Goal: Find specific page/section: Find specific page/section

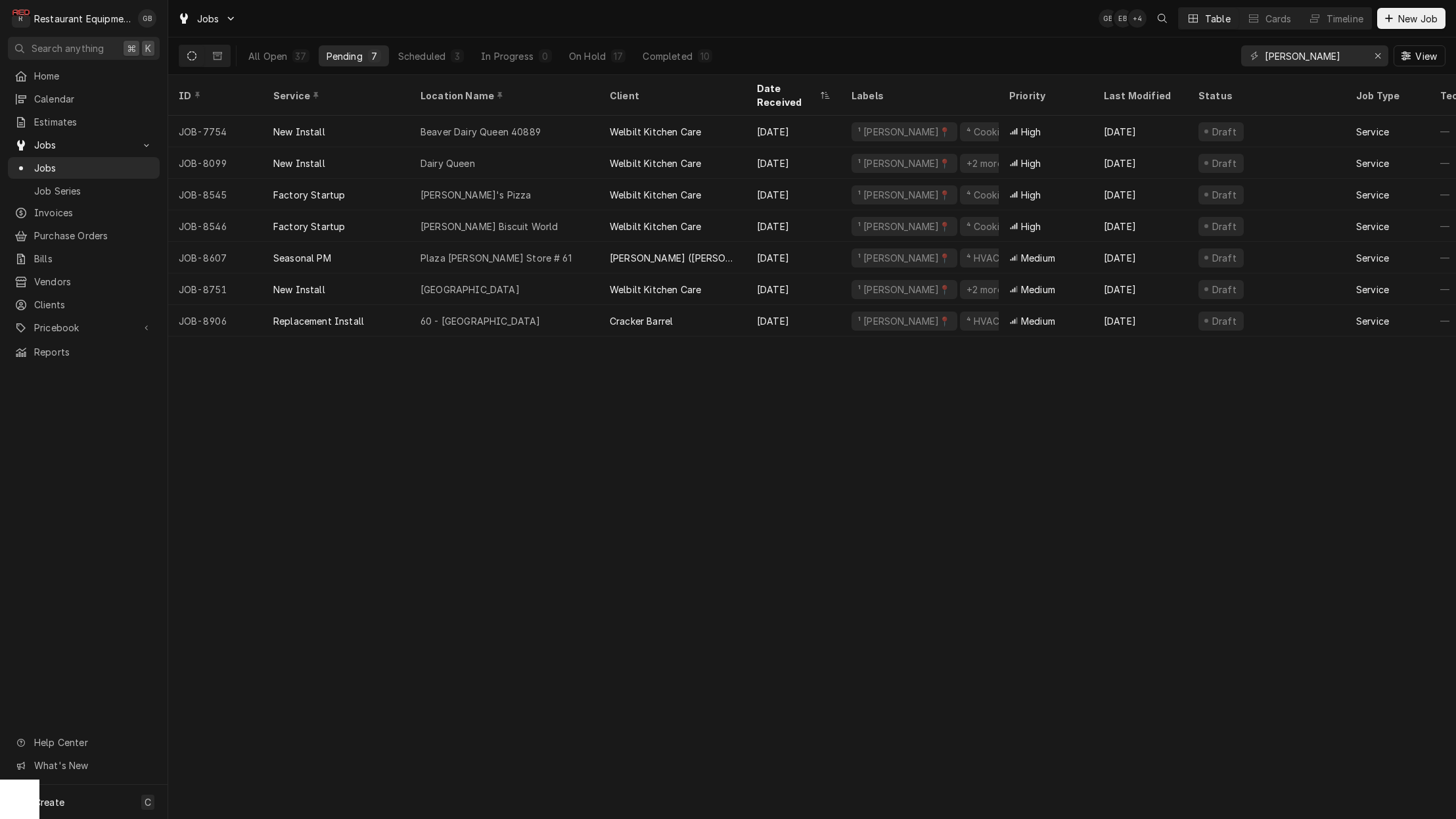
click at [595, 60] on div "On Hold" at bounding box center [587, 56] width 37 height 14
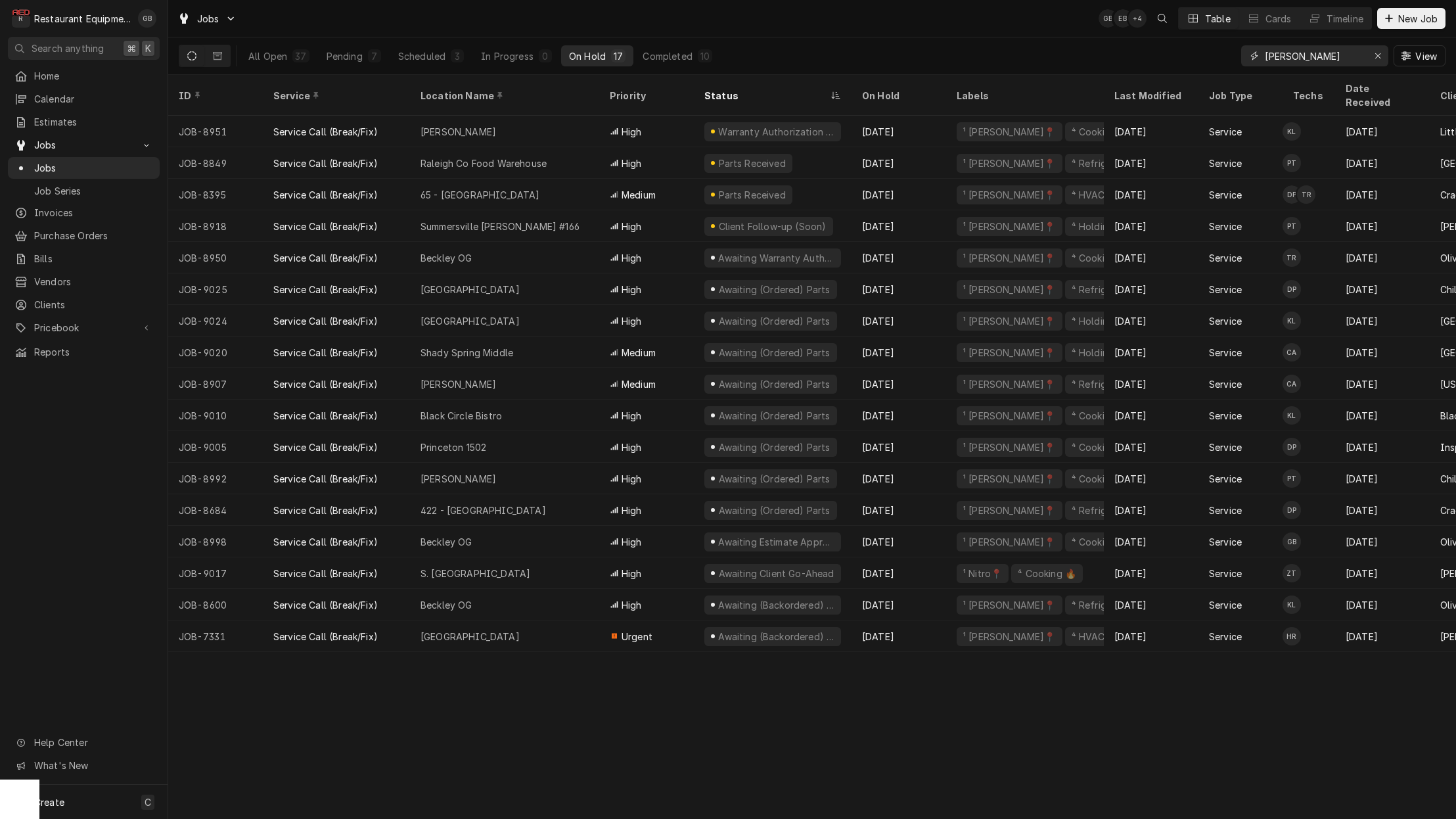
click at [1378, 55] on icon "Erase input" at bounding box center [1378, 56] width 5 height 5
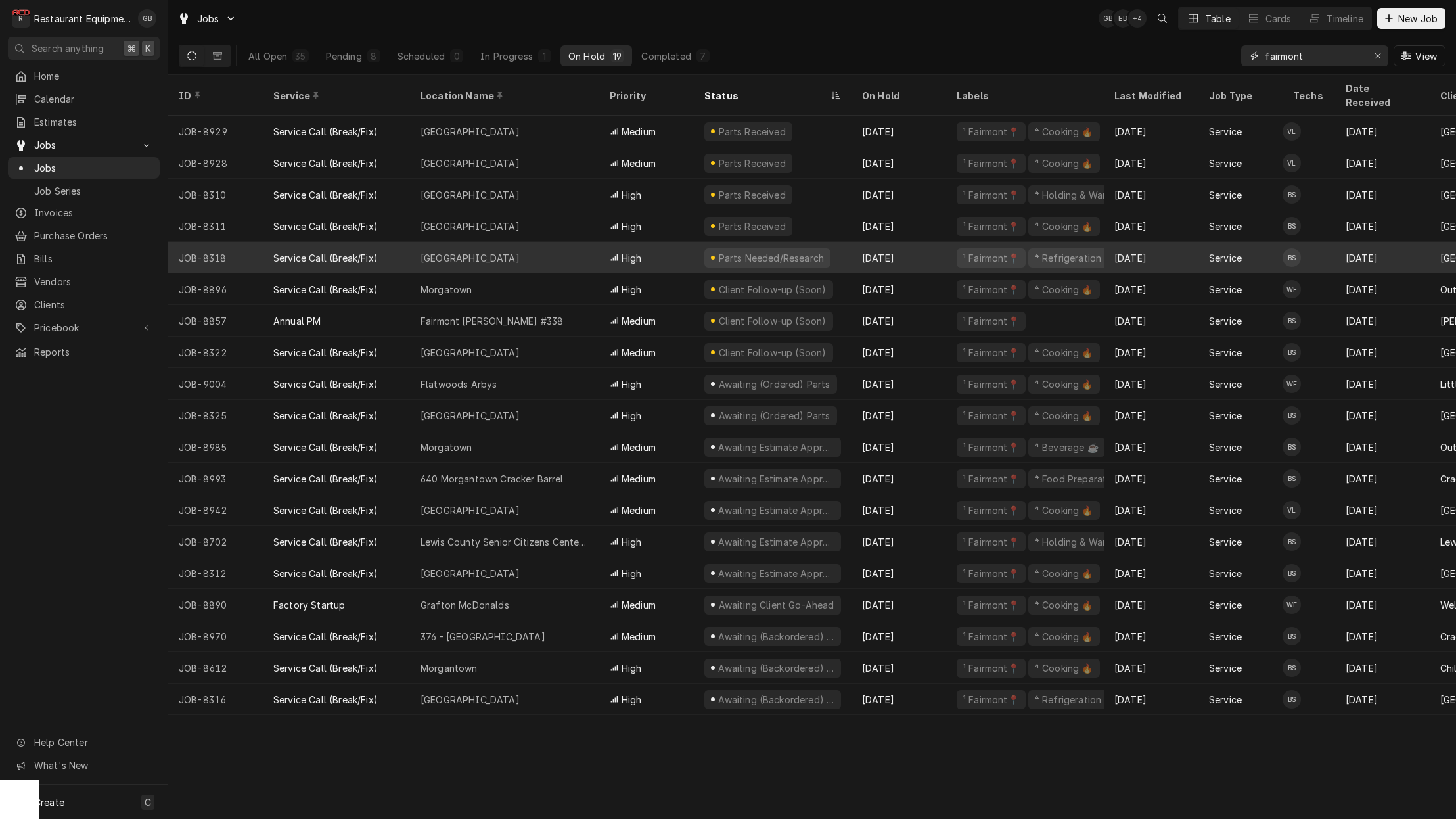
type input "fairmont"
click at [348, 50] on div "Pending" at bounding box center [343, 56] width 36 height 14
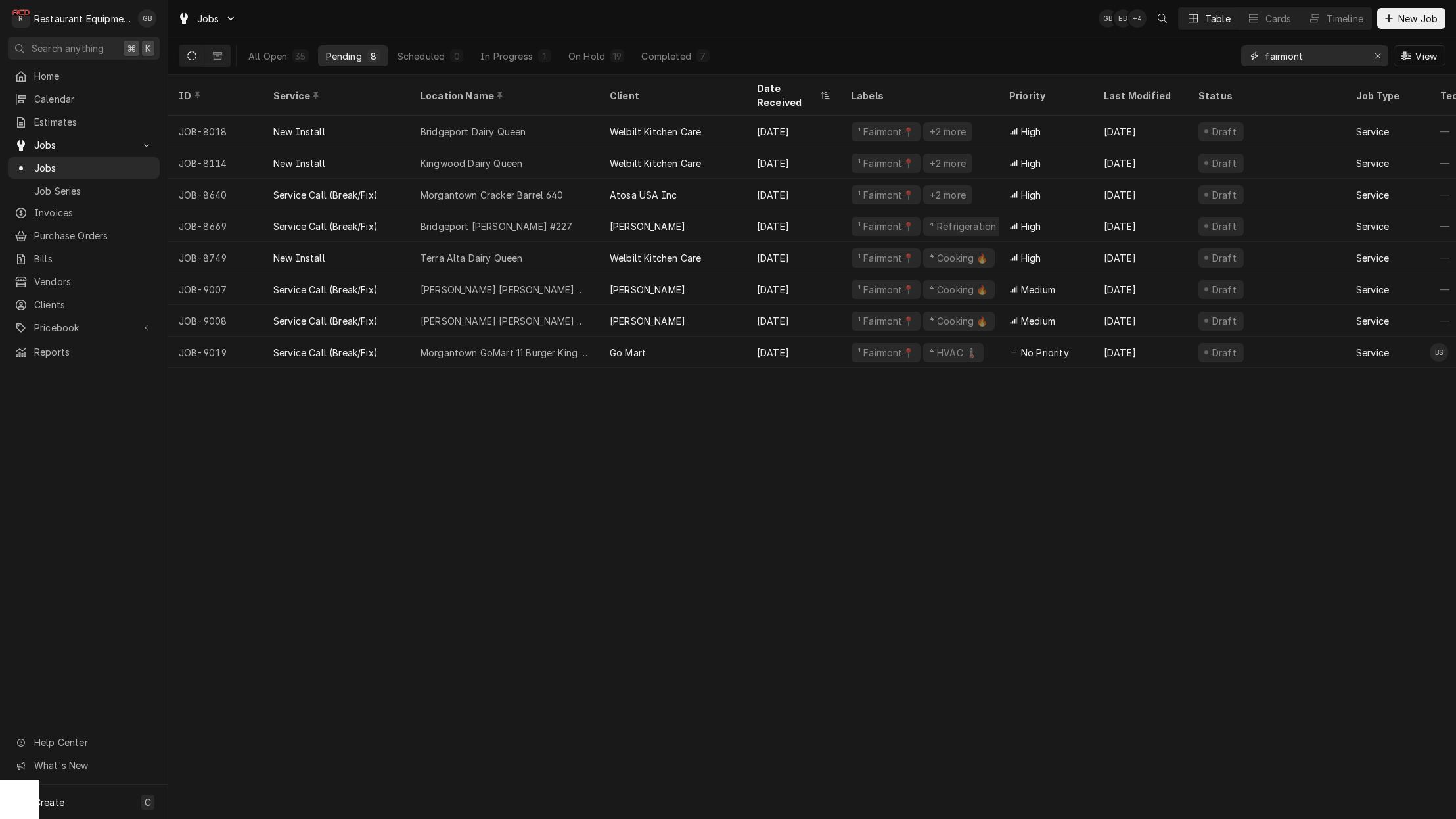
click at [1372, 60] on div "Erase input" at bounding box center [1378, 56] width 14 height 14
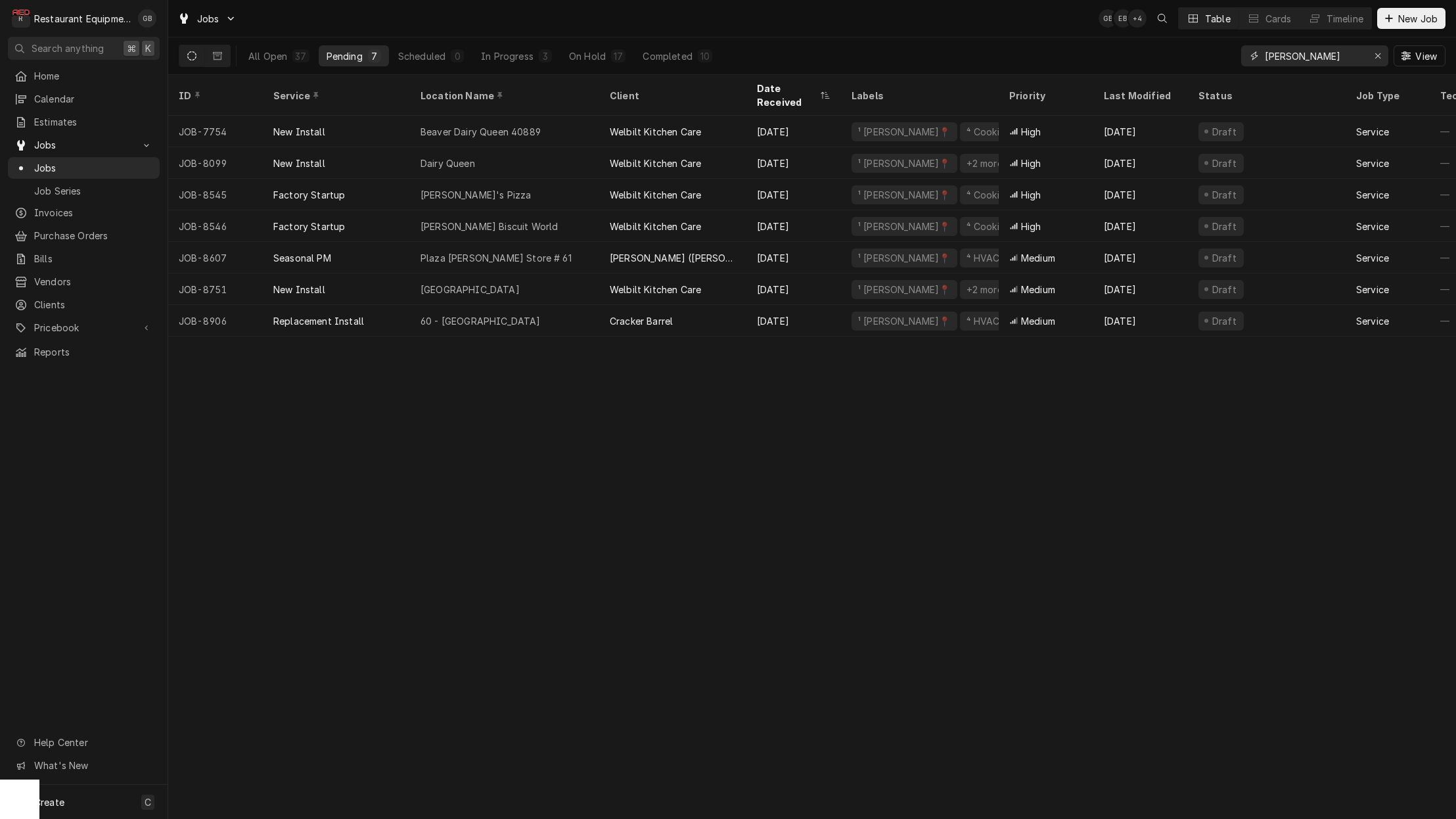
type input "[PERSON_NAME]"
drag, startPoint x: 456, startPoint y: 247, endPoint x: 1375, endPoint y: 57, distance: 938.4
click at [1375, 57] on div "Erase input" at bounding box center [1378, 56] width 14 height 14
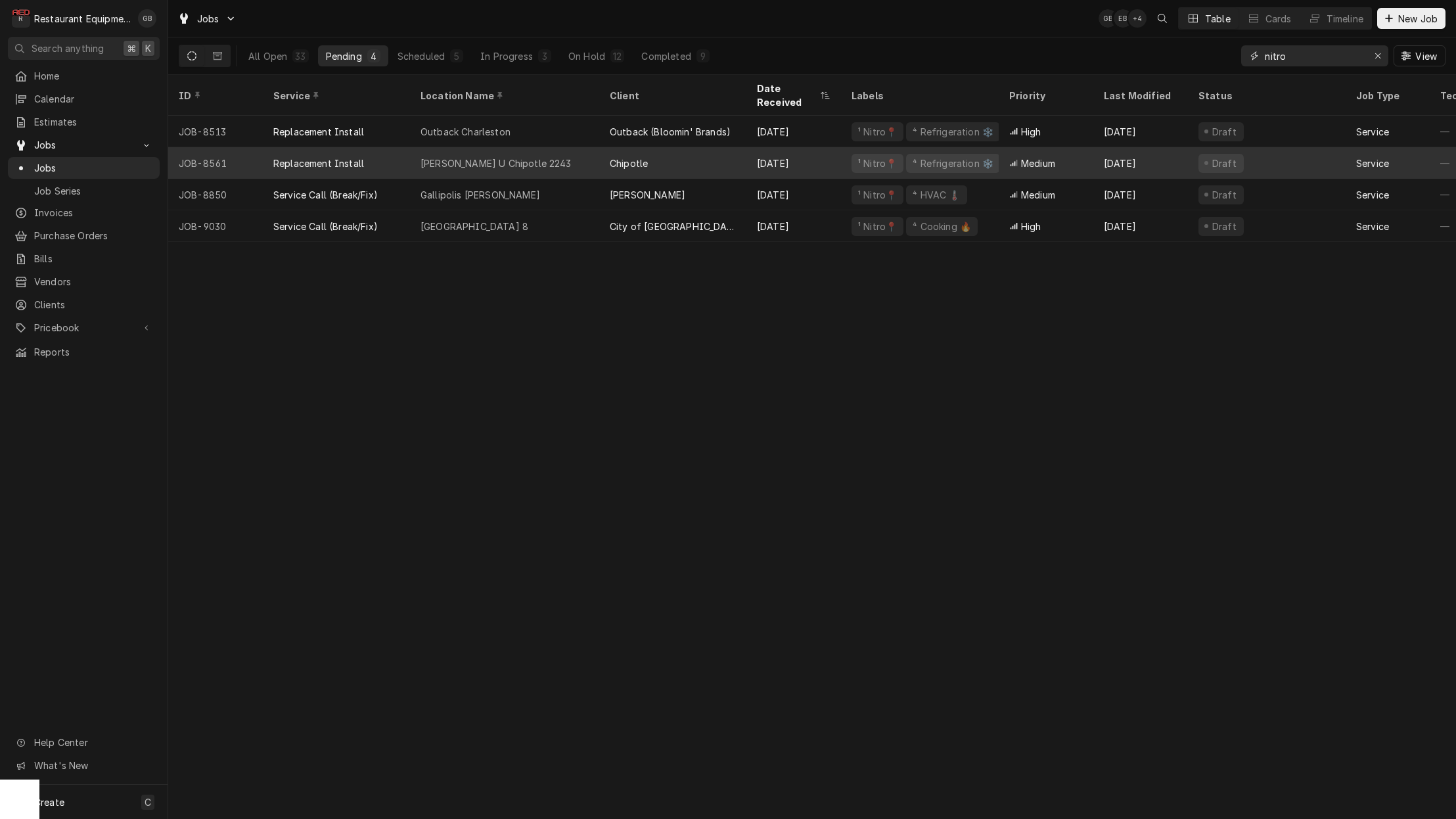
type input "nitro"
click at [593, 58] on div "On Hold" at bounding box center [586, 56] width 37 height 14
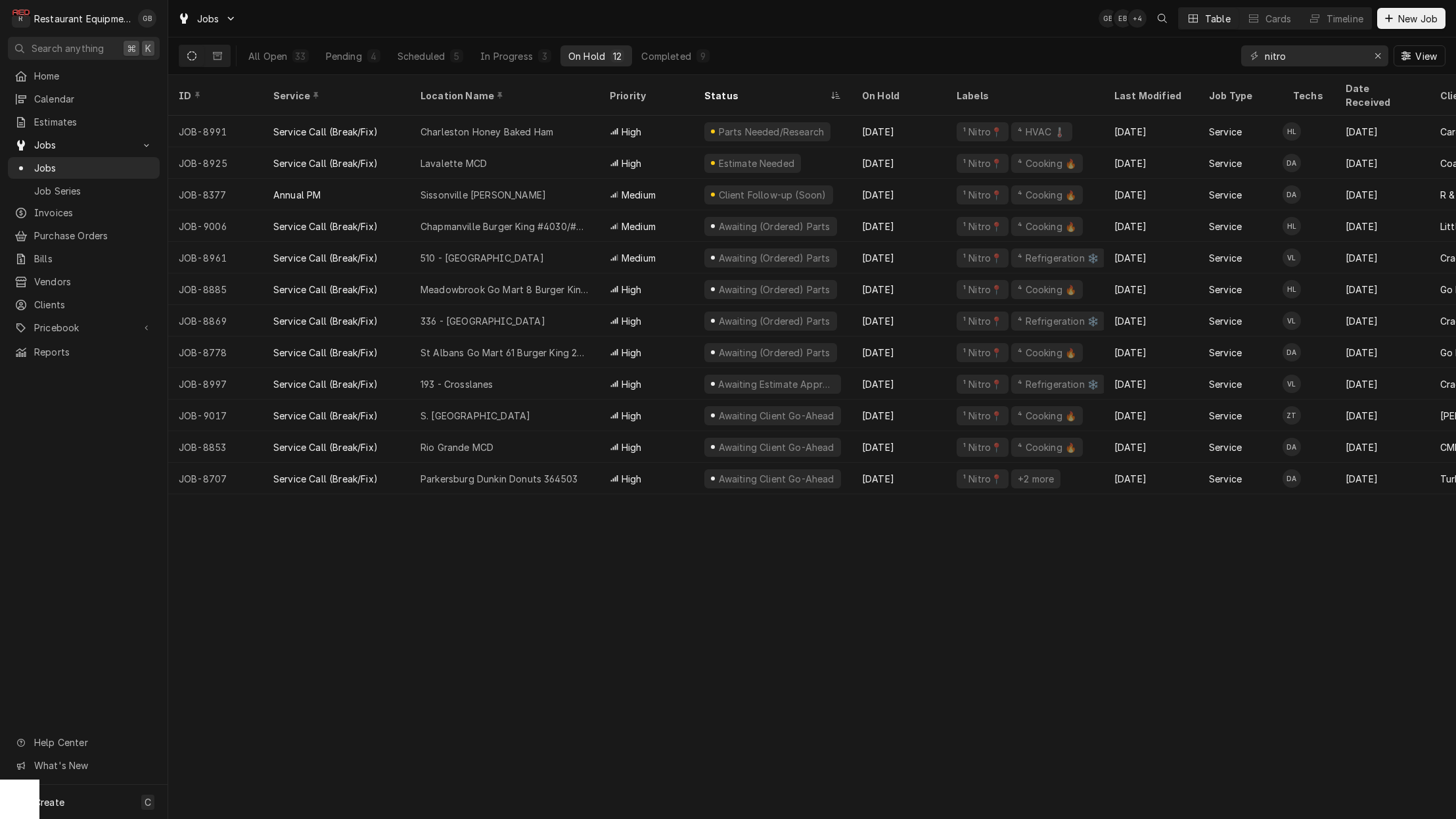
scroll to position [0, 1]
click at [517, 55] on div "In Progress" at bounding box center [507, 56] width 52 height 14
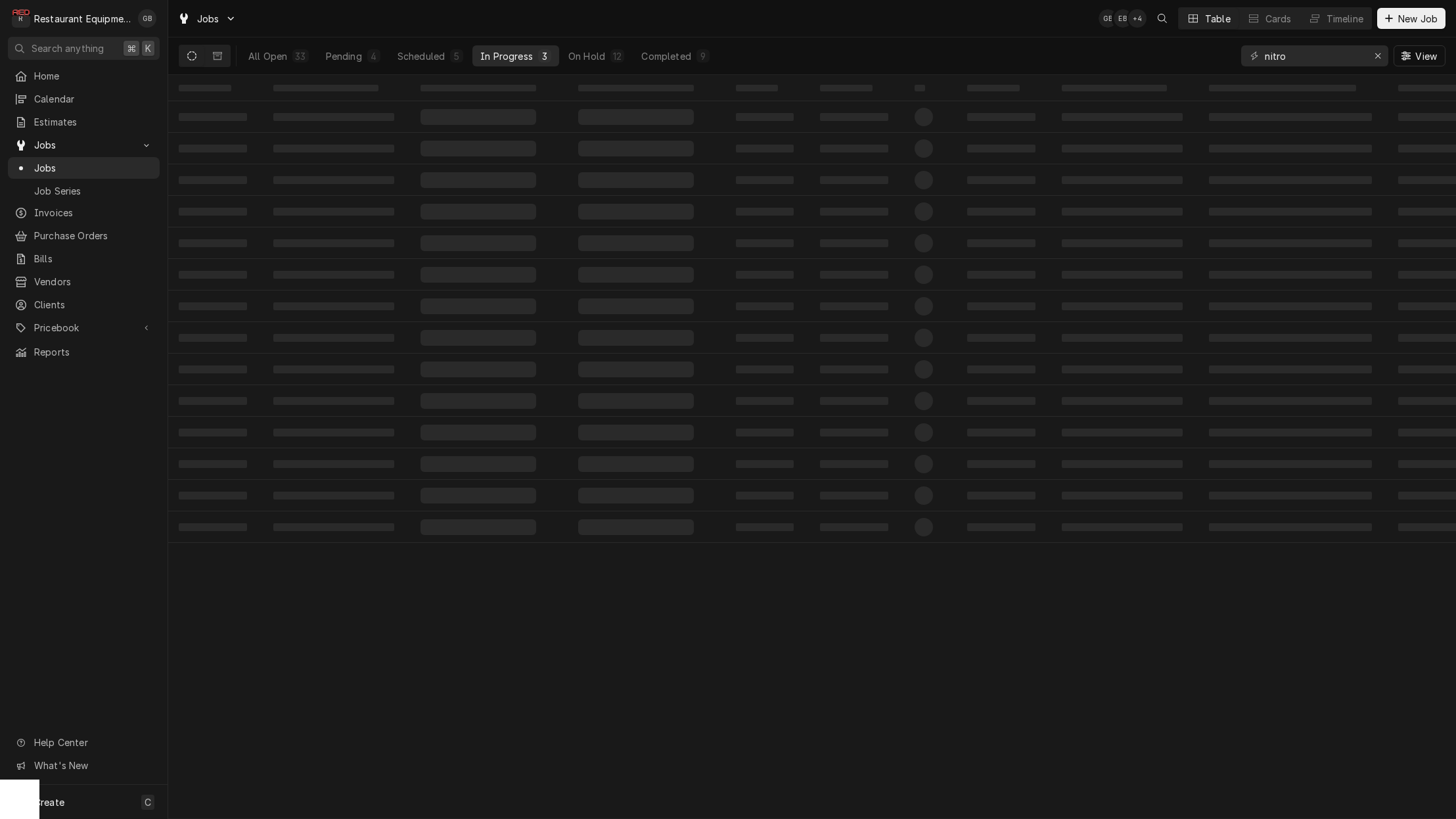
scroll to position [0, 0]
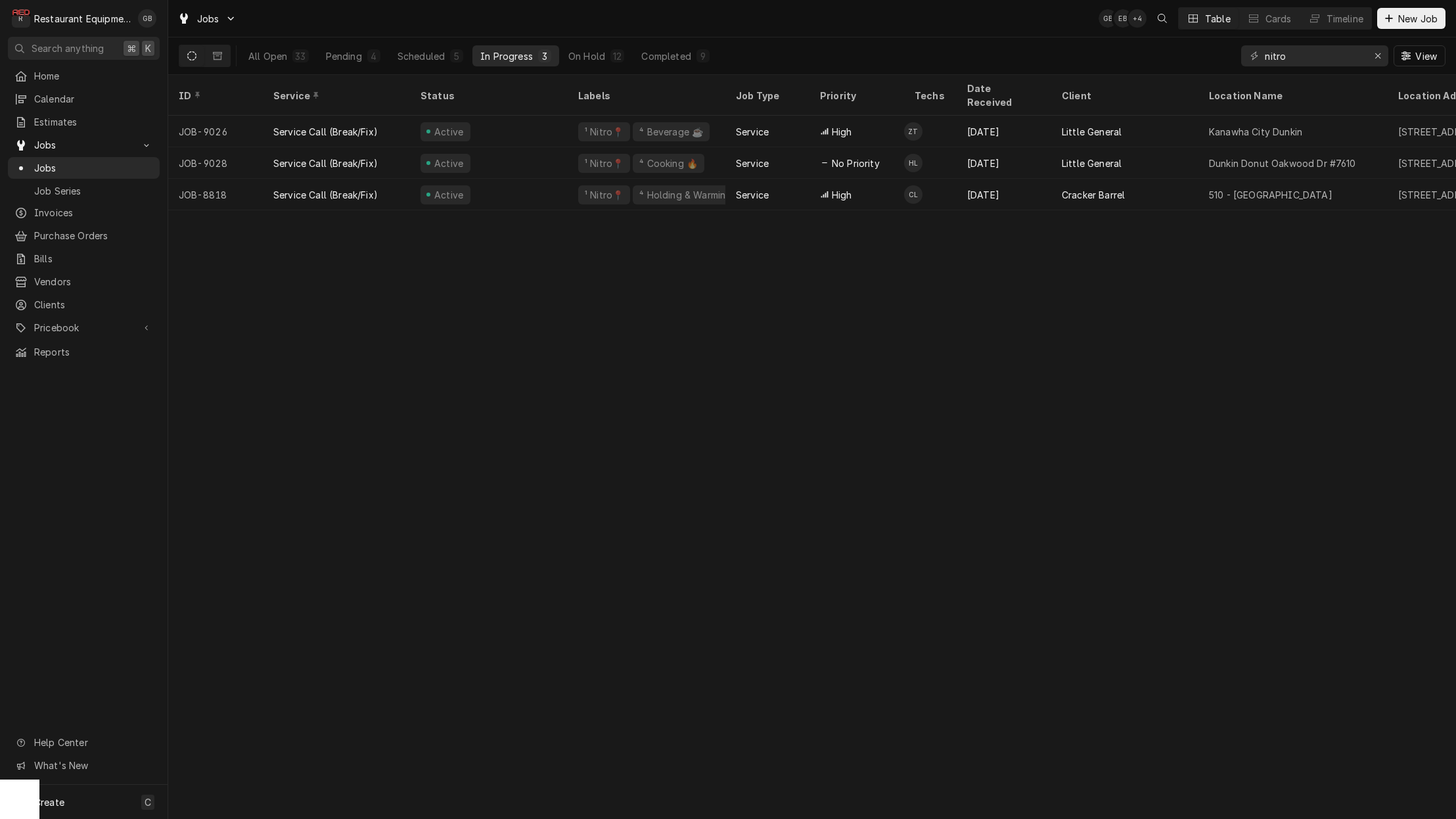
click at [442, 49] on button "Scheduled 5" at bounding box center [430, 55] width 81 height 21
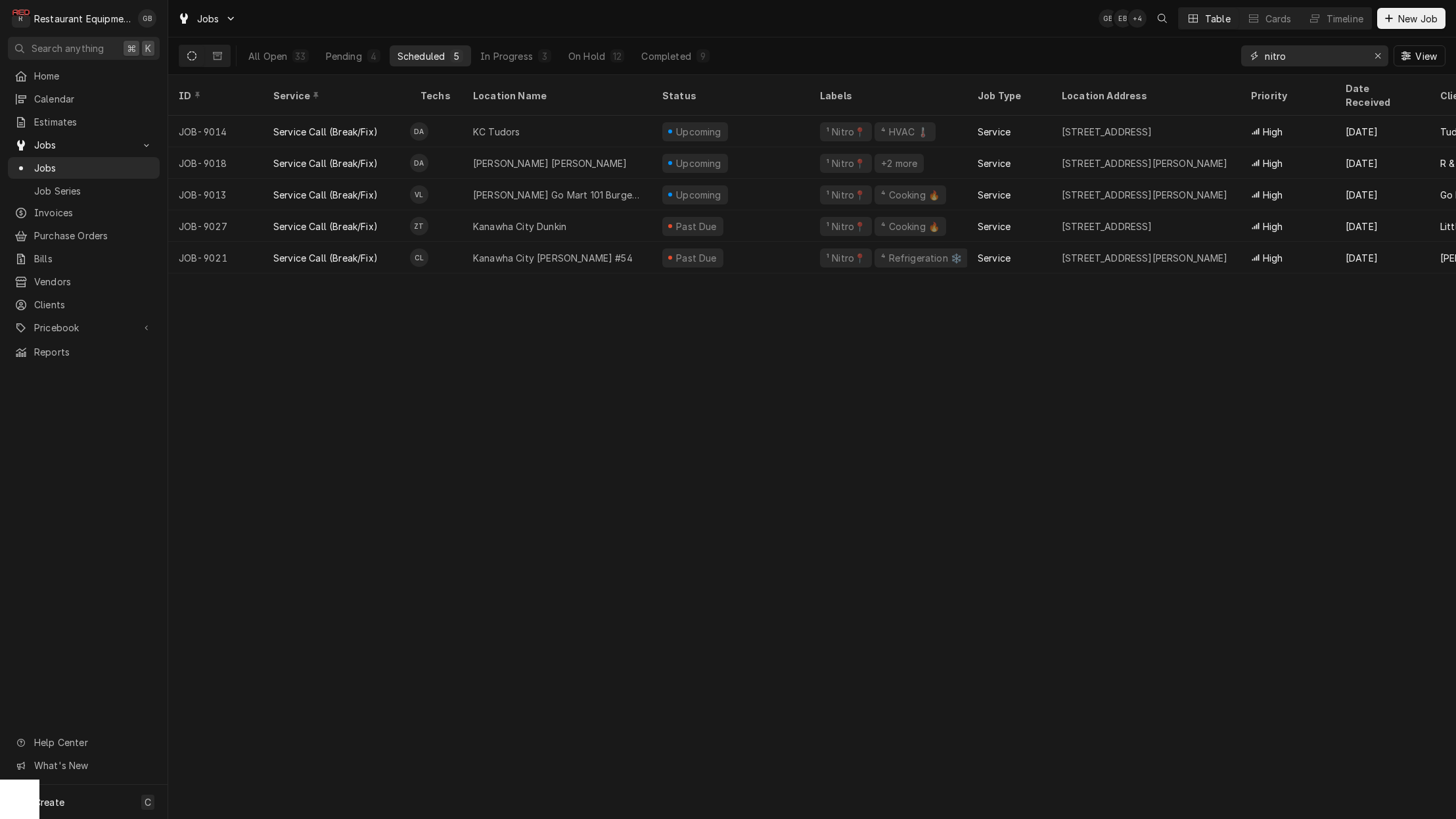
click at [1372, 52] on div "Erase input" at bounding box center [1378, 56] width 14 height 14
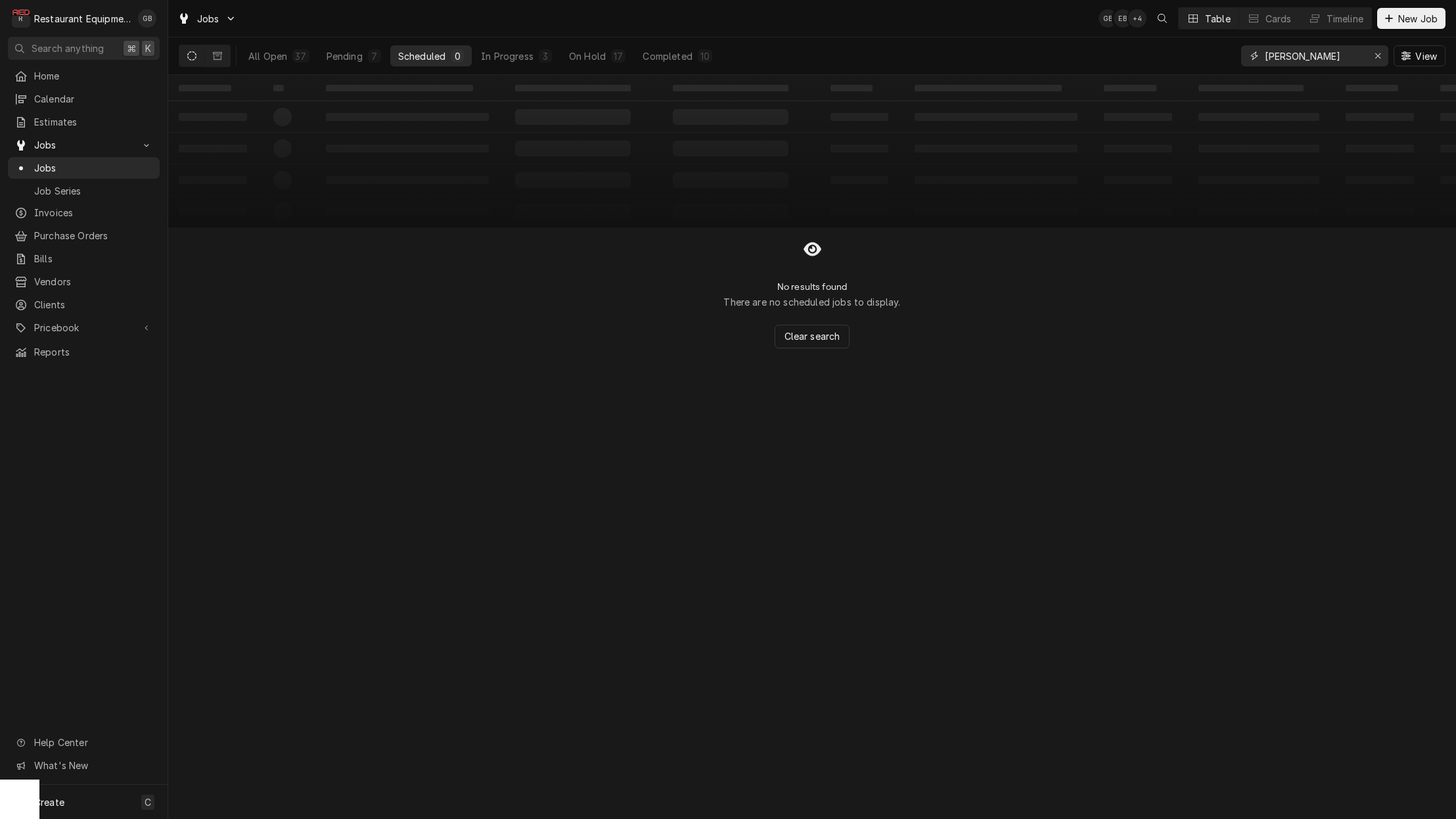
type input "[PERSON_NAME]"
click at [353, 60] on div "Pending" at bounding box center [344, 56] width 36 height 14
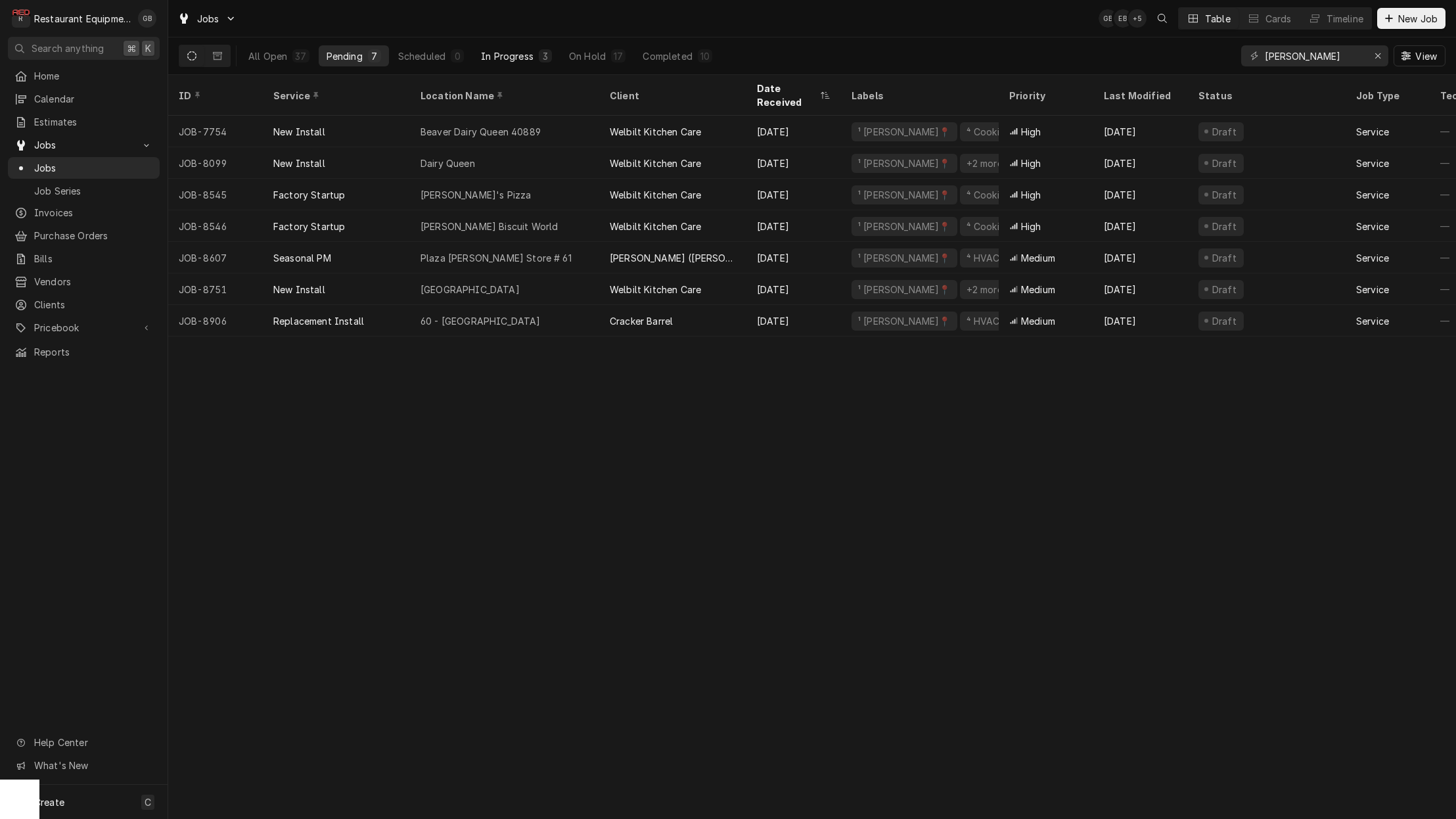
drag, startPoint x: 353, startPoint y: 60, endPoint x: 511, endPoint y: 54, distance: 158.1
click at [511, 54] on div "In Progress" at bounding box center [507, 56] width 52 height 14
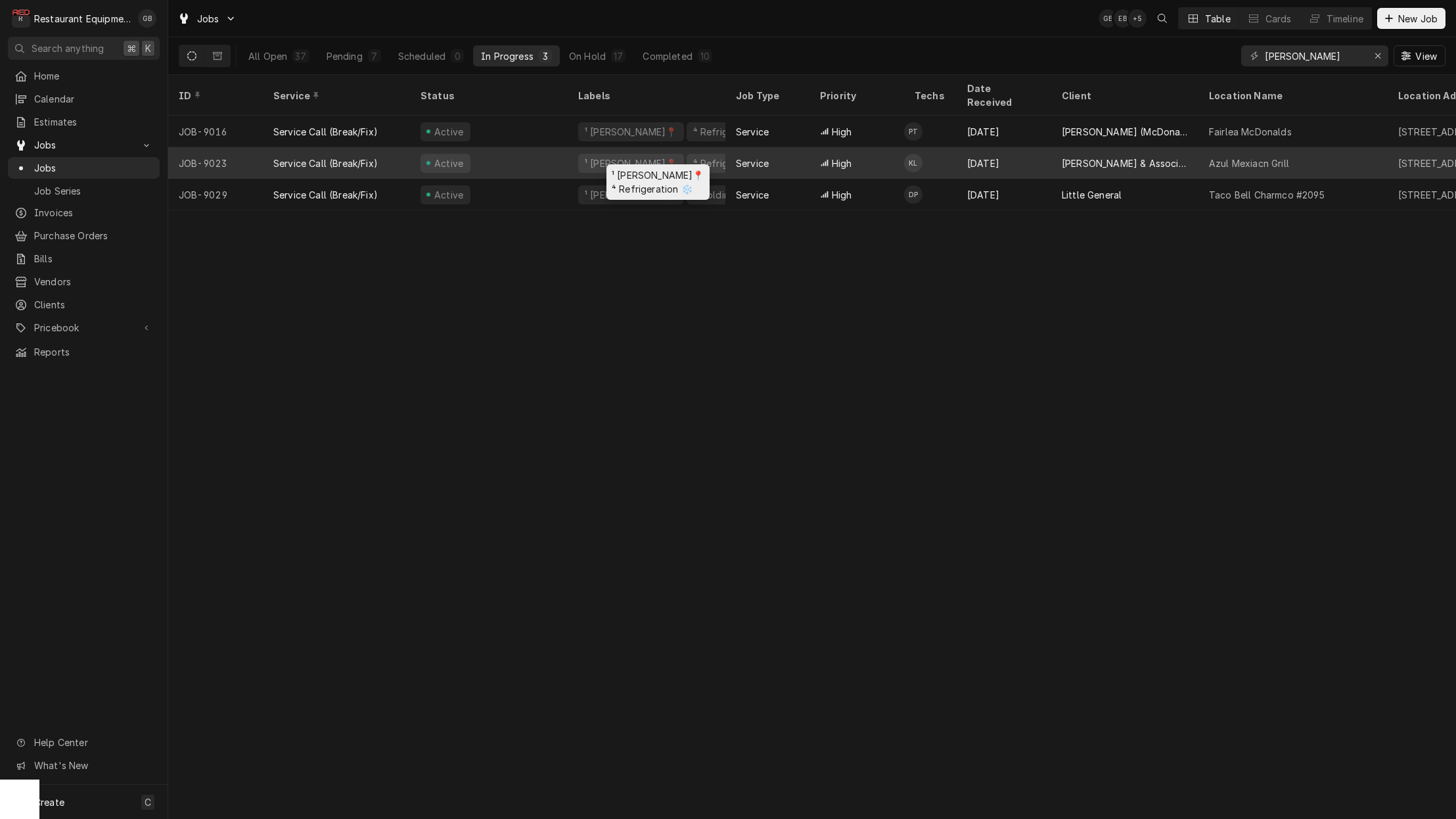
click at [360, 156] on div "Service Call (Break/Fix)" at bounding box center [325, 162] width 105 height 14
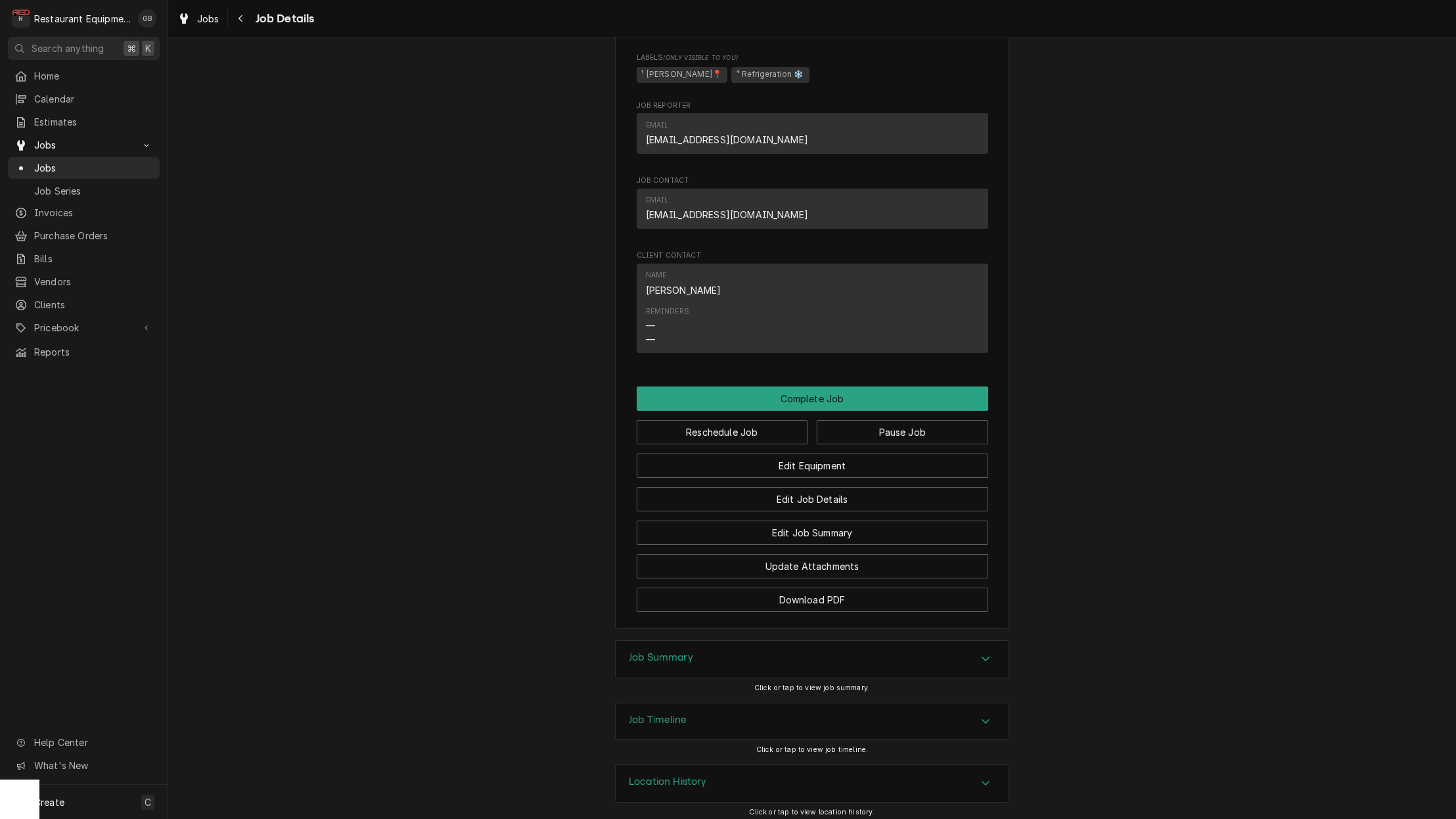
scroll to position [839, 0]
click at [973, 646] on div "Job Summary" at bounding box center [812, 659] width 393 height 37
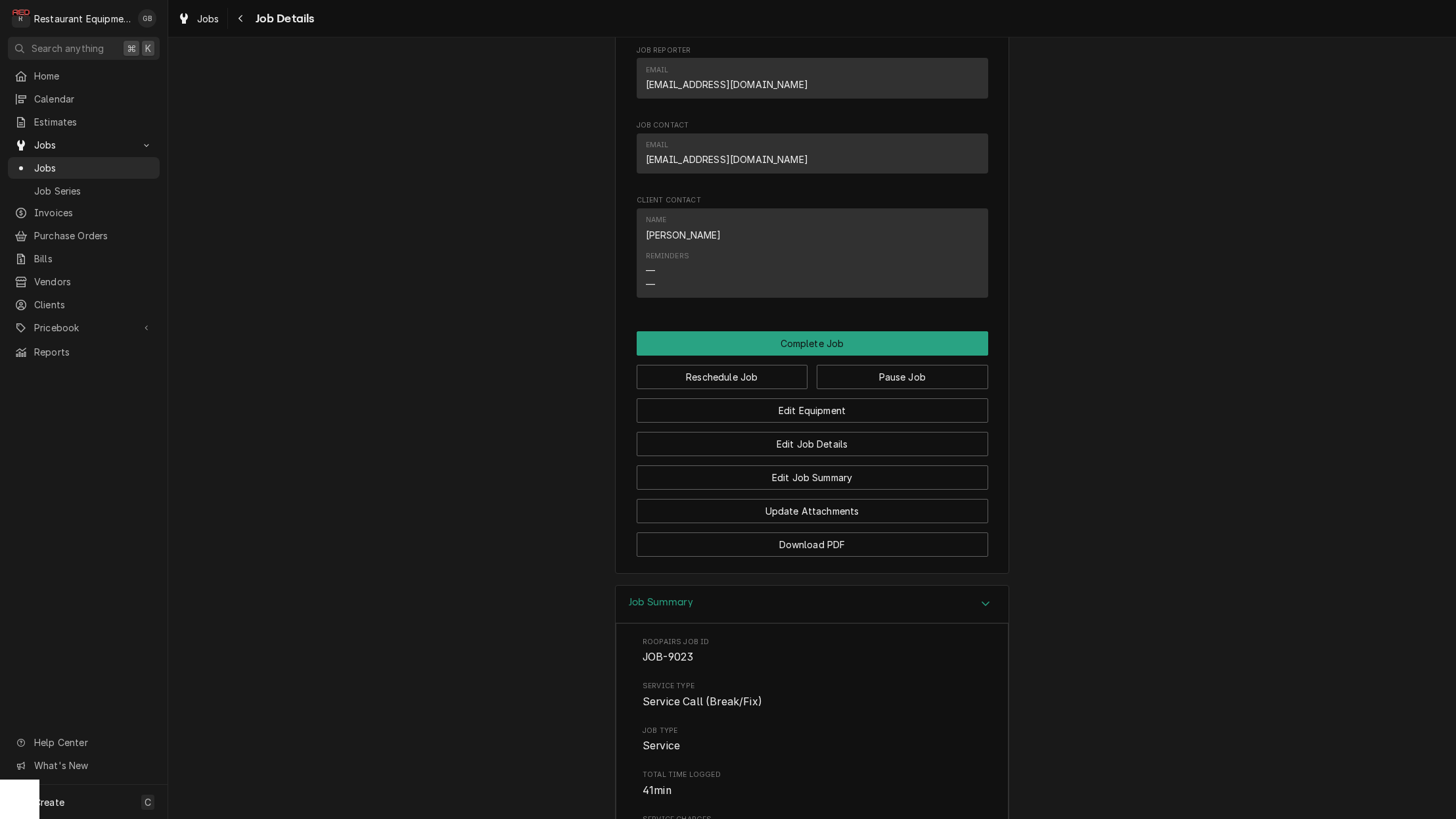
click at [977, 603] on div "Accordion Header" at bounding box center [985, 603] width 20 height 15
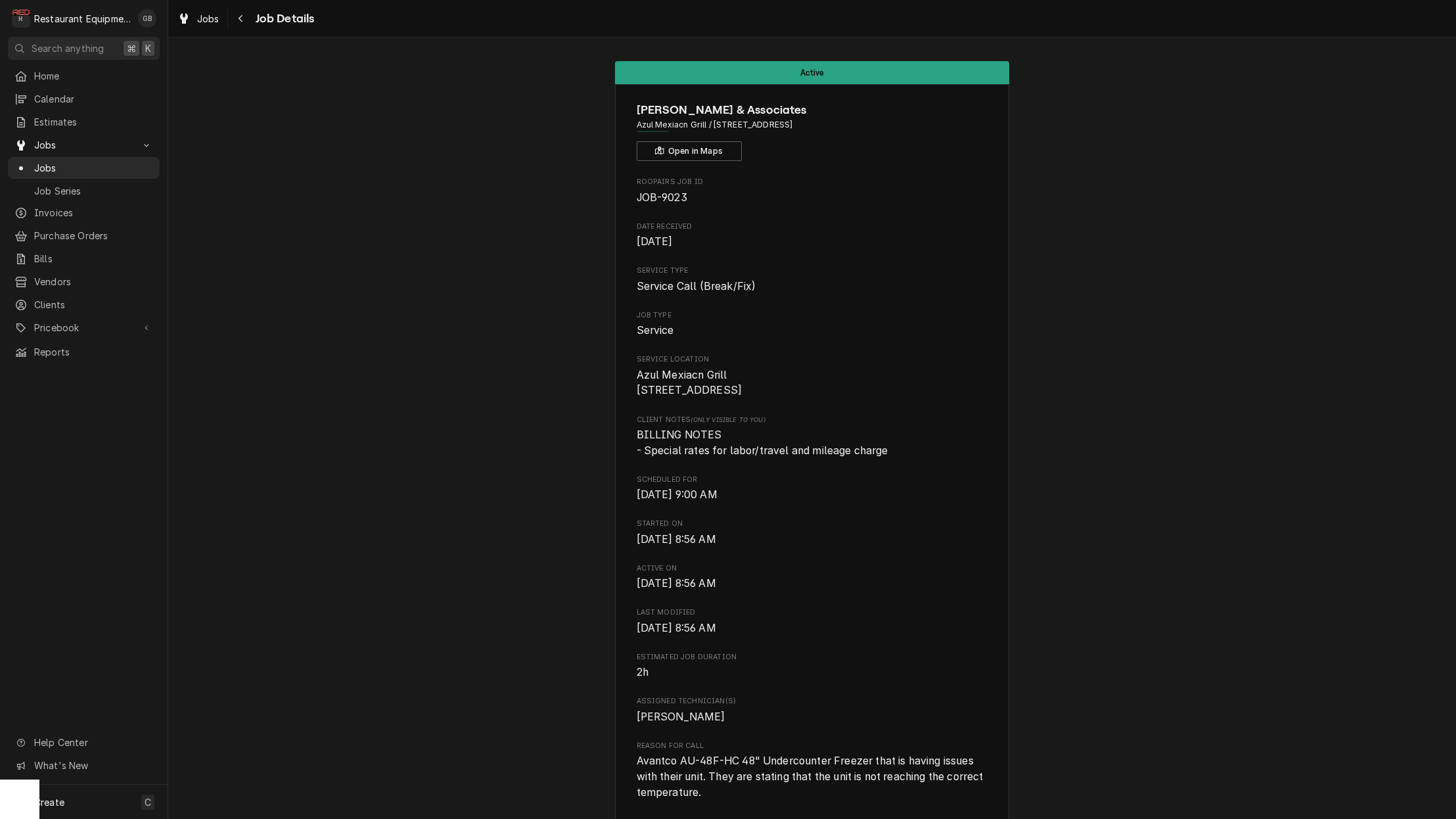
scroll to position [0, 0]
click at [247, 14] on div "Navigate back" at bounding box center [241, 18] width 14 height 14
